Goal: Task Accomplishment & Management: Manage account settings

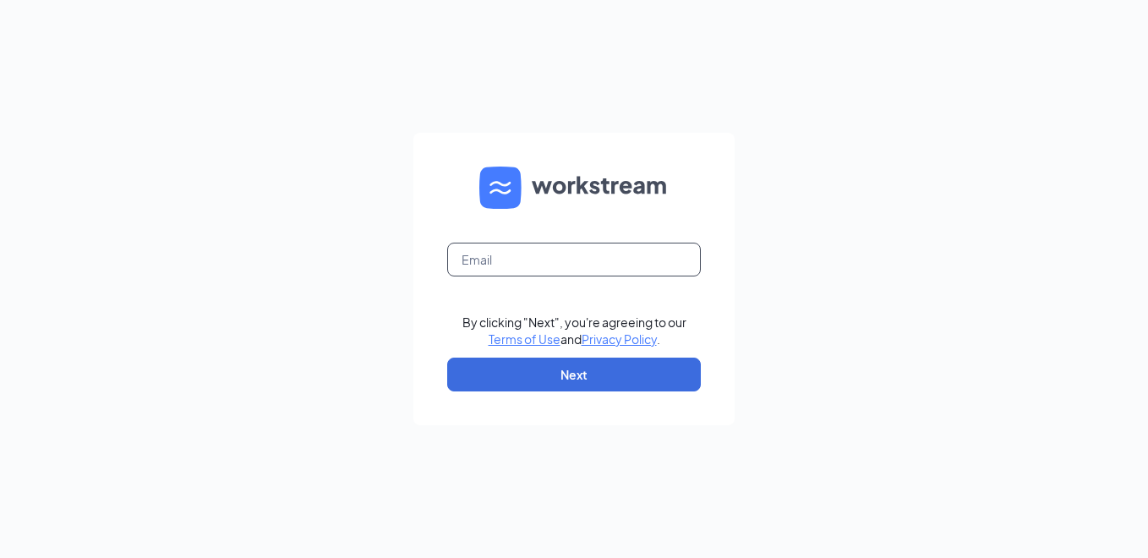
click at [550, 260] on input "text" at bounding box center [574, 260] width 254 height 34
type input "j089010@kfc.com"
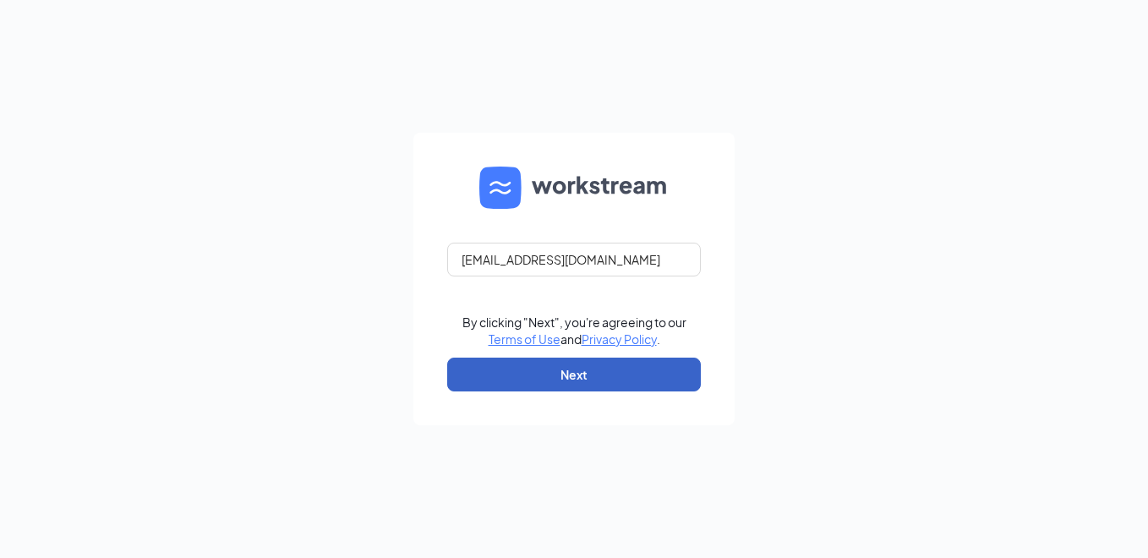
click at [529, 359] on button "Next" at bounding box center [574, 375] width 254 height 34
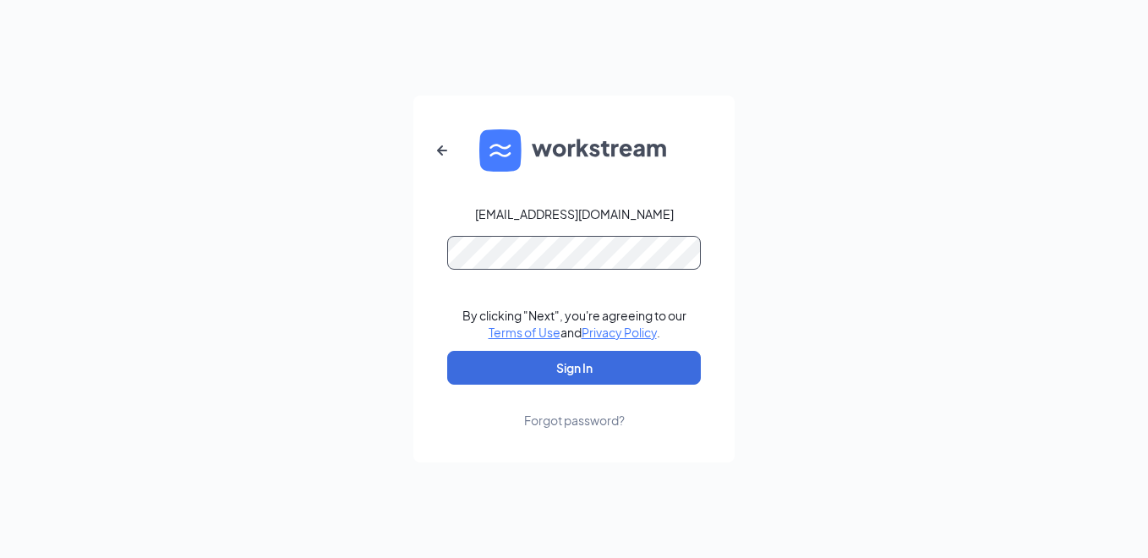
click at [447, 351] on button "Sign In" at bounding box center [574, 368] width 254 height 34
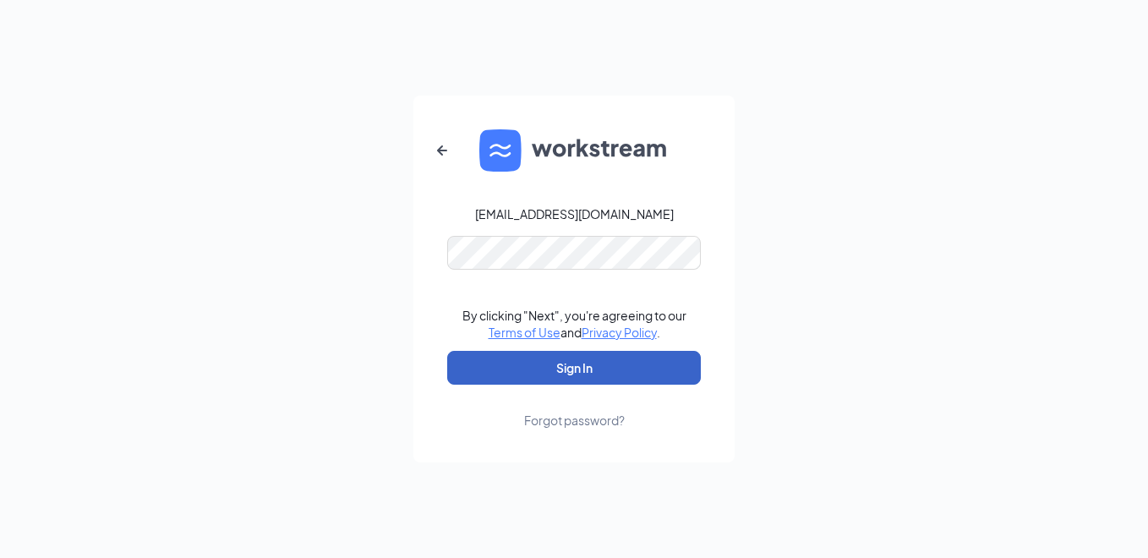
click at [583, 369] on button "Sign In" at bounding box center [574, 368] width 254 height 34
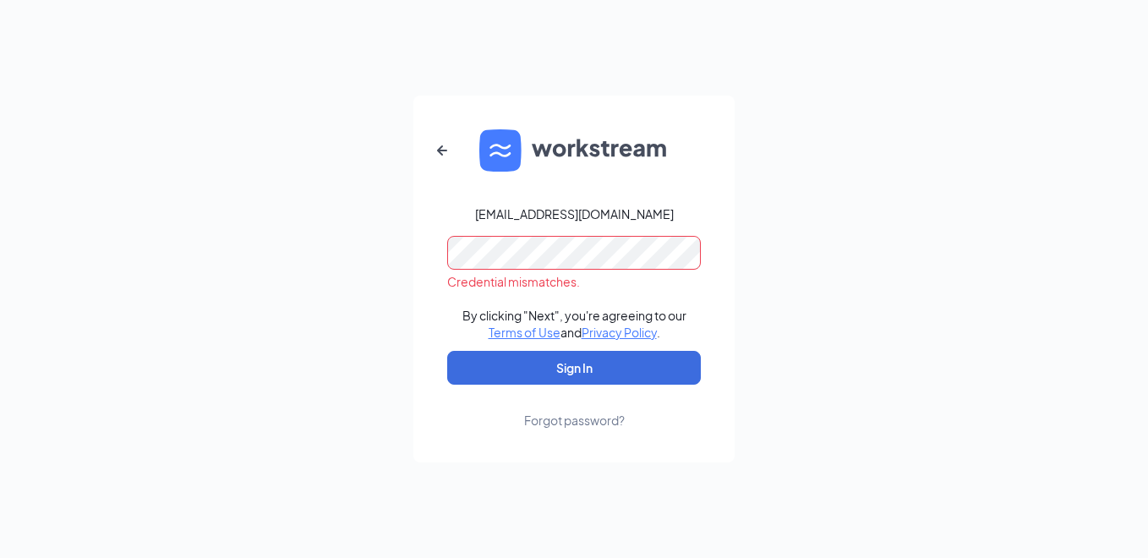
click at [341, 271] on div "j089010@kfc.com Credential mismatches. By clicking "Next", you're agreeing to o…" at bounding box center [574, 279] width 1148 height 558
click at [447, 351] on button "Sign In" at bounding box center [574, 368] width 254 height 34
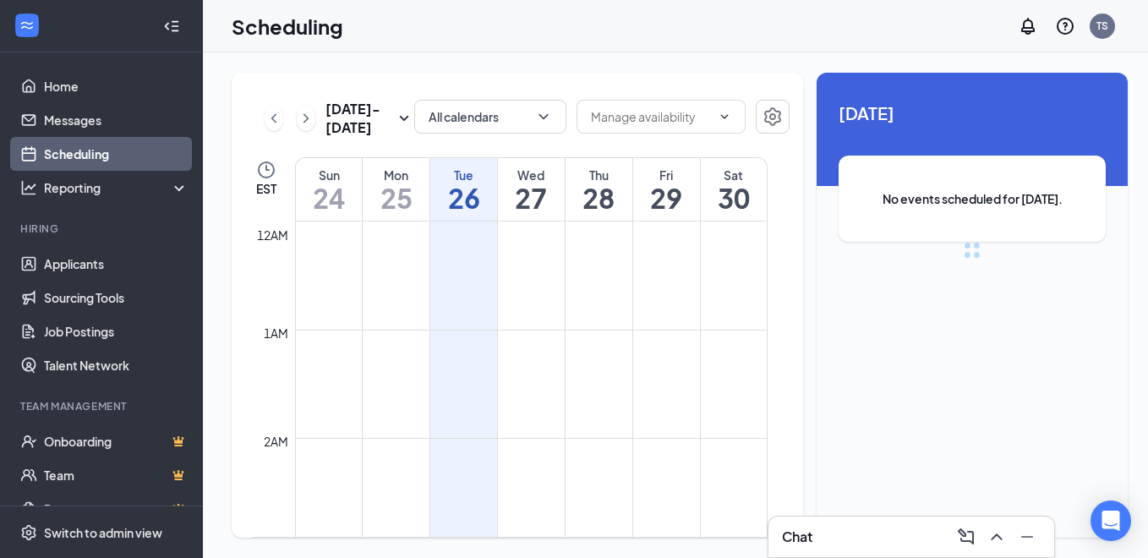
scroll to position [831, 0]
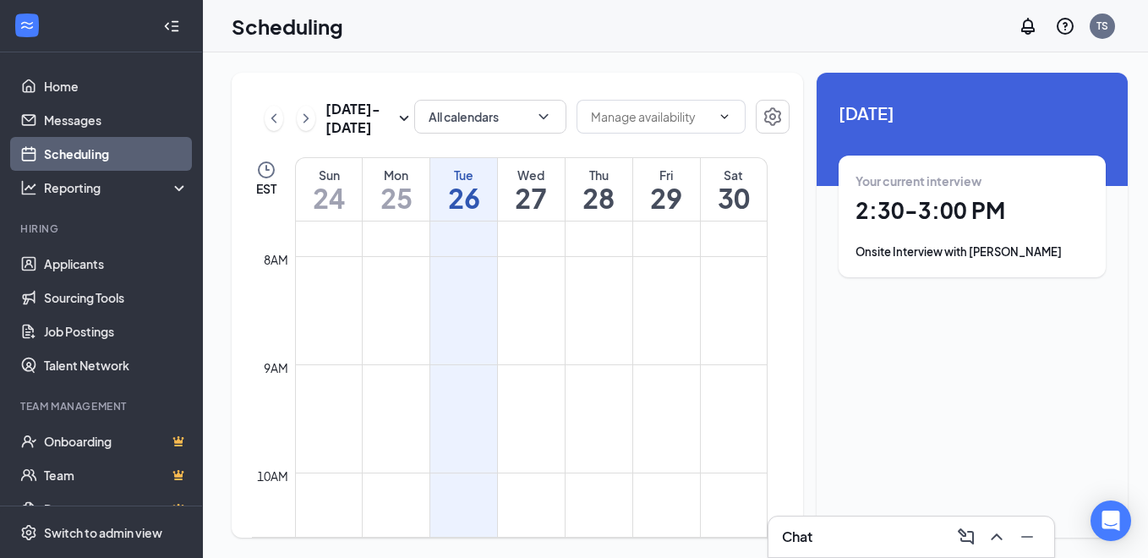
click at [960, 254] on div "Onsite Interview with [PERSON_NAME]" at bounding box center [972, 252] width 233 height 17
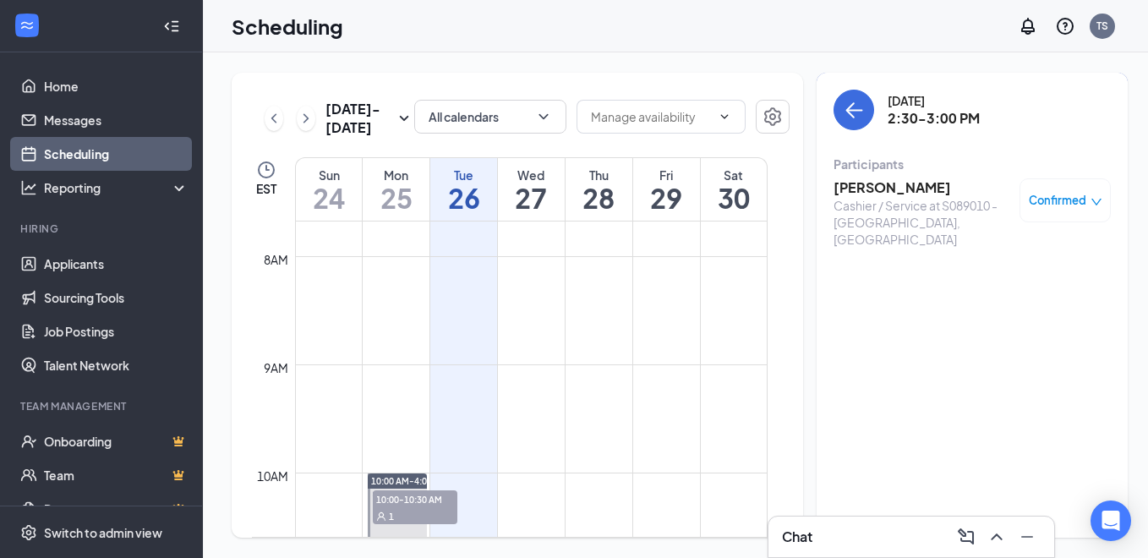
click at [879, 189] on h3 "[PERSON_NAME]" at bounding box center [923, 187] width 178 height 19
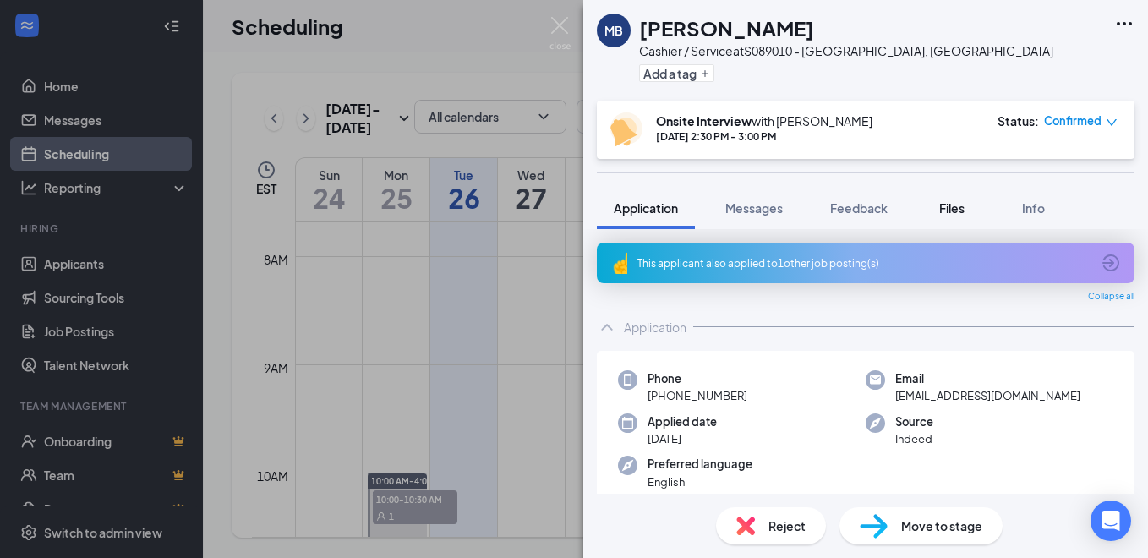
click at [969, 208] on div "Files" at bounding box center [952, 208] width 34 height 17
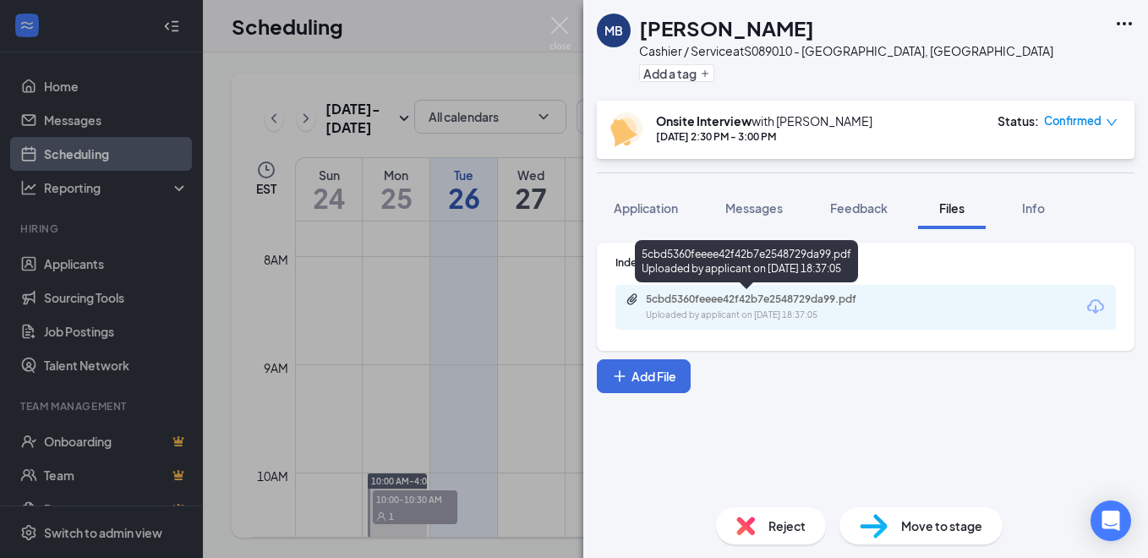
click at [760, 307] on div "5cbd5360feeee42f42b7e2548729da99.pdf Uploaded by applicant on [DATE] 18:37:05" at bounding box center [763, 308] width 274 height 30
